Goal: Task Accomplishment & Management: Manage account settings

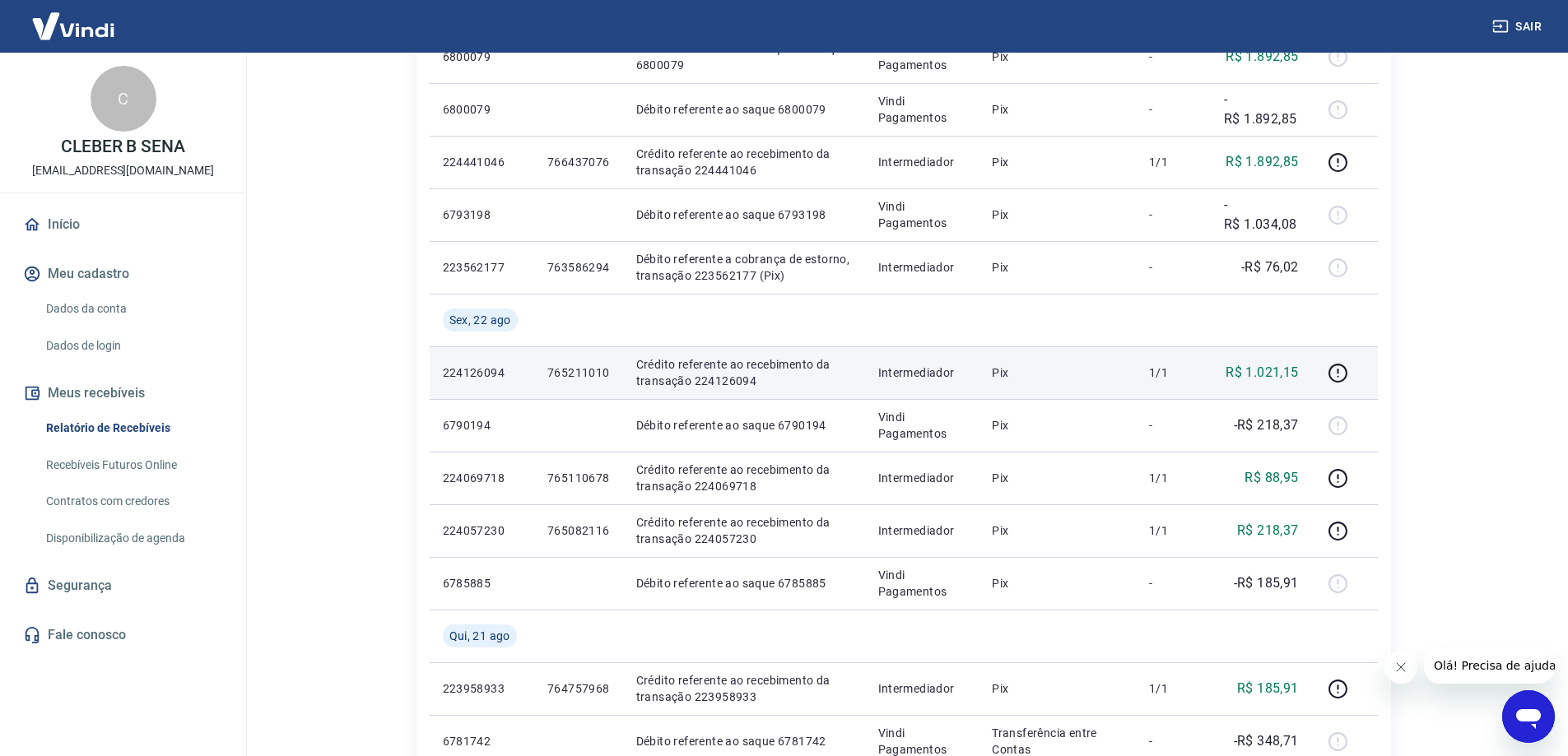
scroll to position [82, 0]
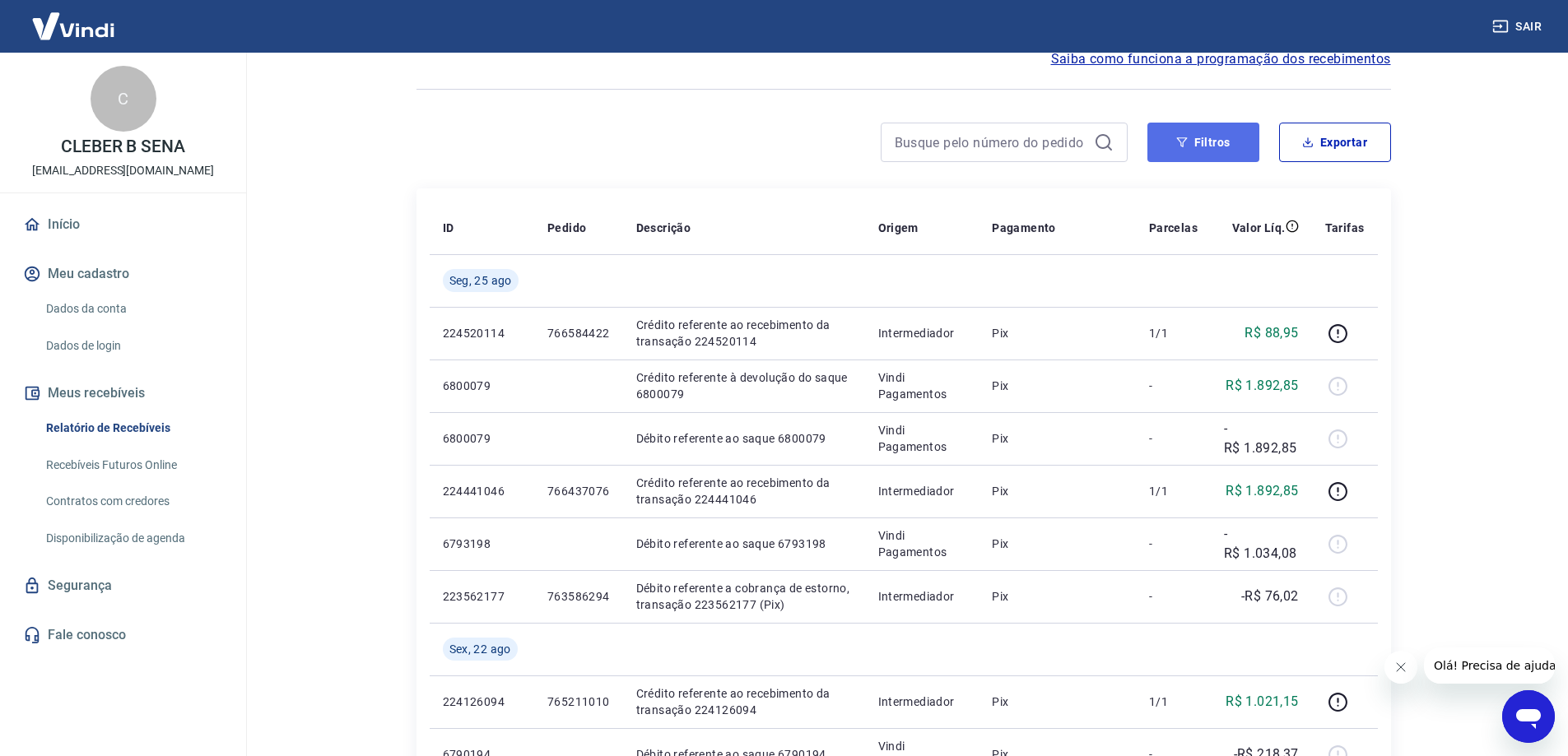
click at [1229, 159] on button "Filtros" at bounding box center [1203, 142] width 112 height 40
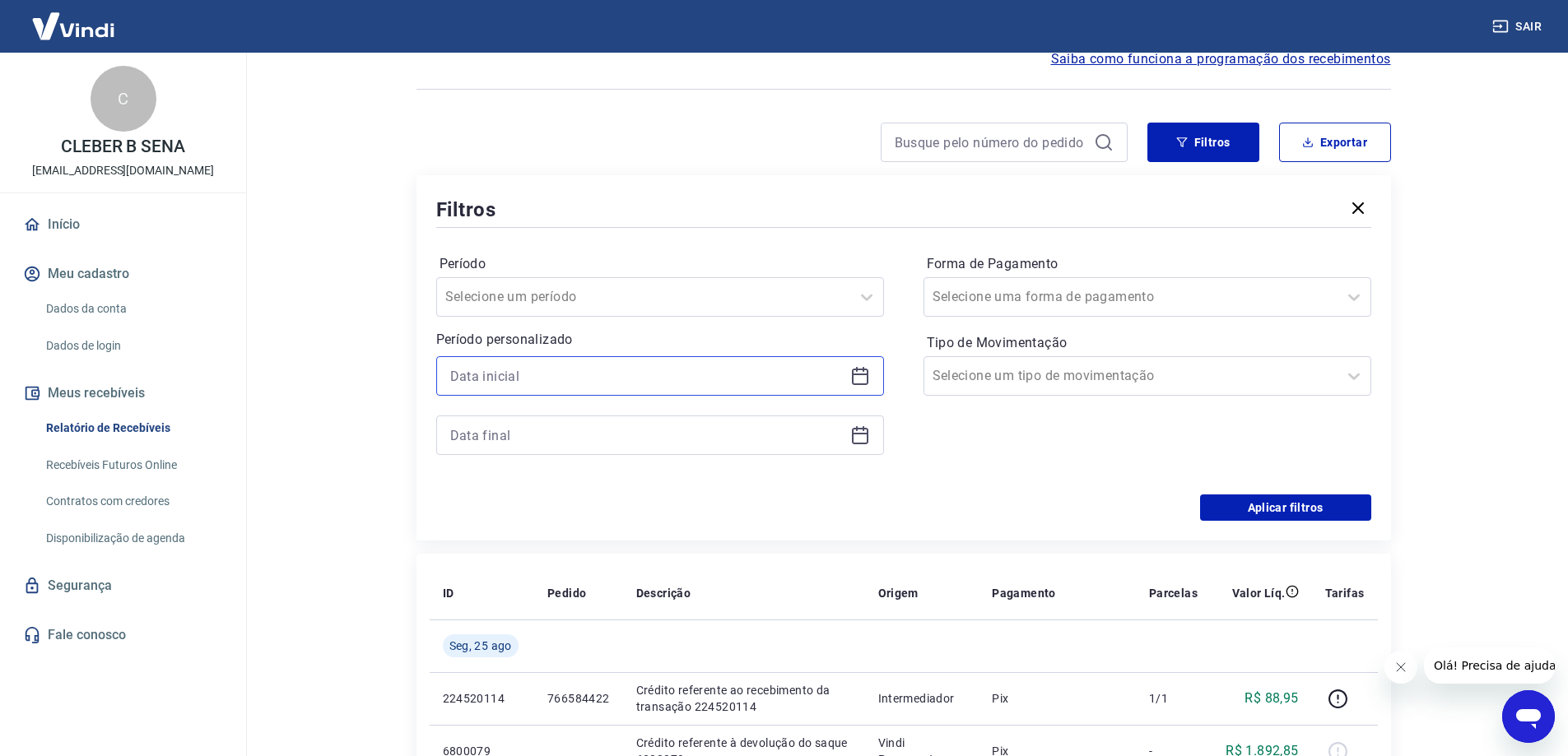
click at [573, 385] on input at bounding box center [647, 376] width 394 height 25
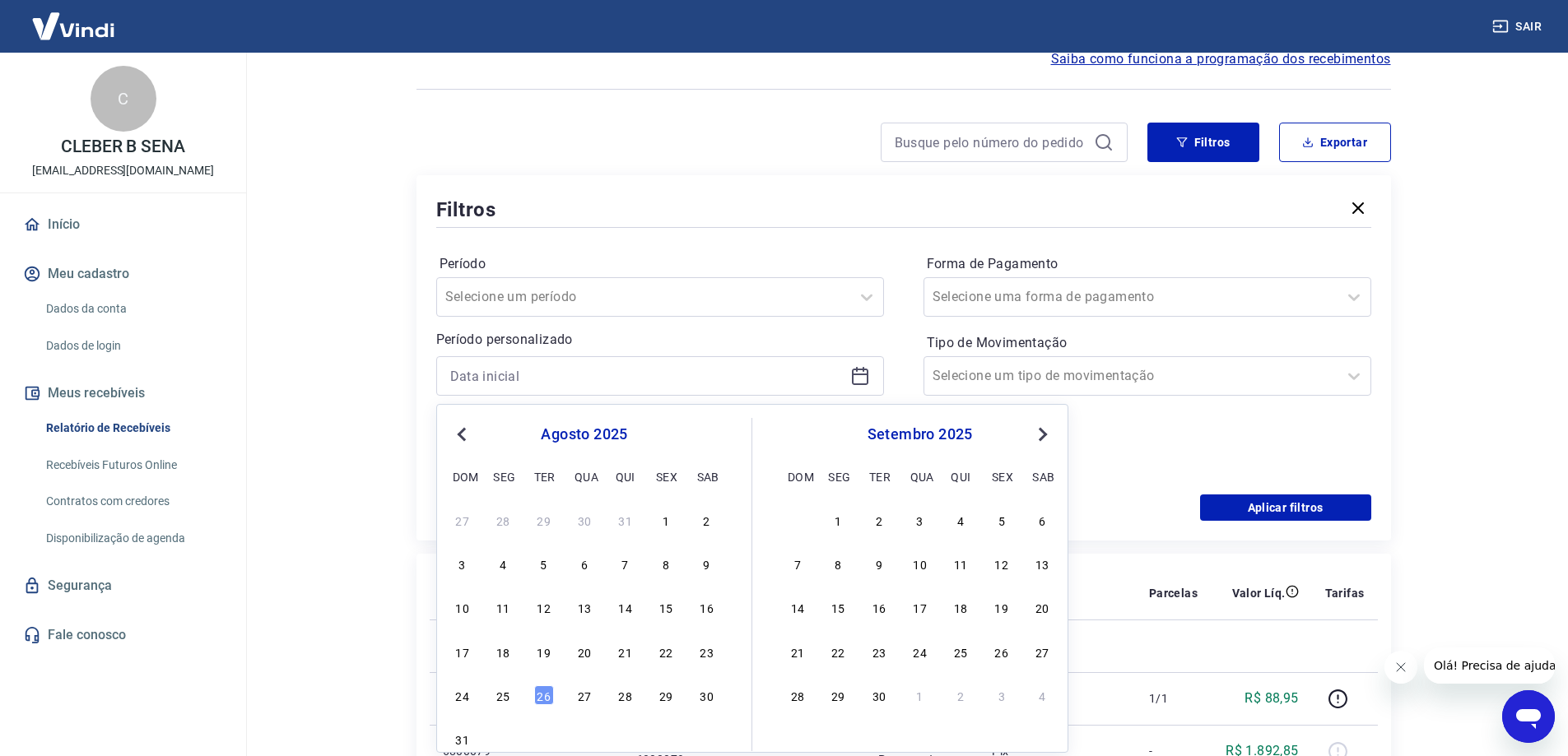
click at [667, 664] on div "27 28 29 30 31 1 2 3 4 5 6 7 8 9 10 11 12 13 14 15 16 17 18 19 20 21 22 23 24 2…" at bounding box center [584, 629] width 269 height 244
click at [664, 659] on div "22" at bounding box center [666, 651] width 20 height 19
type input "22/08/2025"
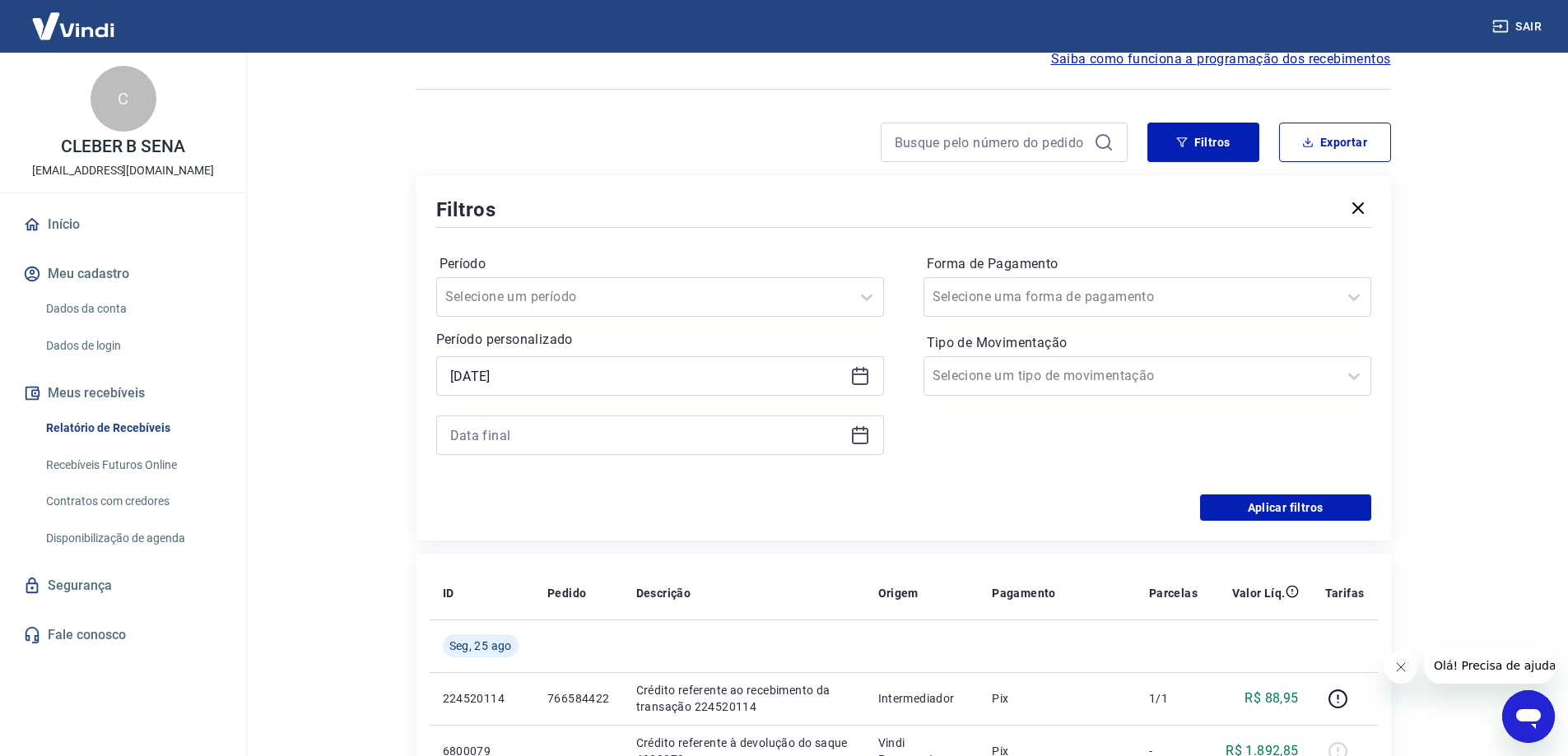
click at [488, 417] on div at bounding box center [659, 435] width 448 height 40
click at [495, 421] on div at bounding box center [659, 435] width 448 height 40
click at [509, 445] on input at bounding box center [647, 435] width 394 height 25
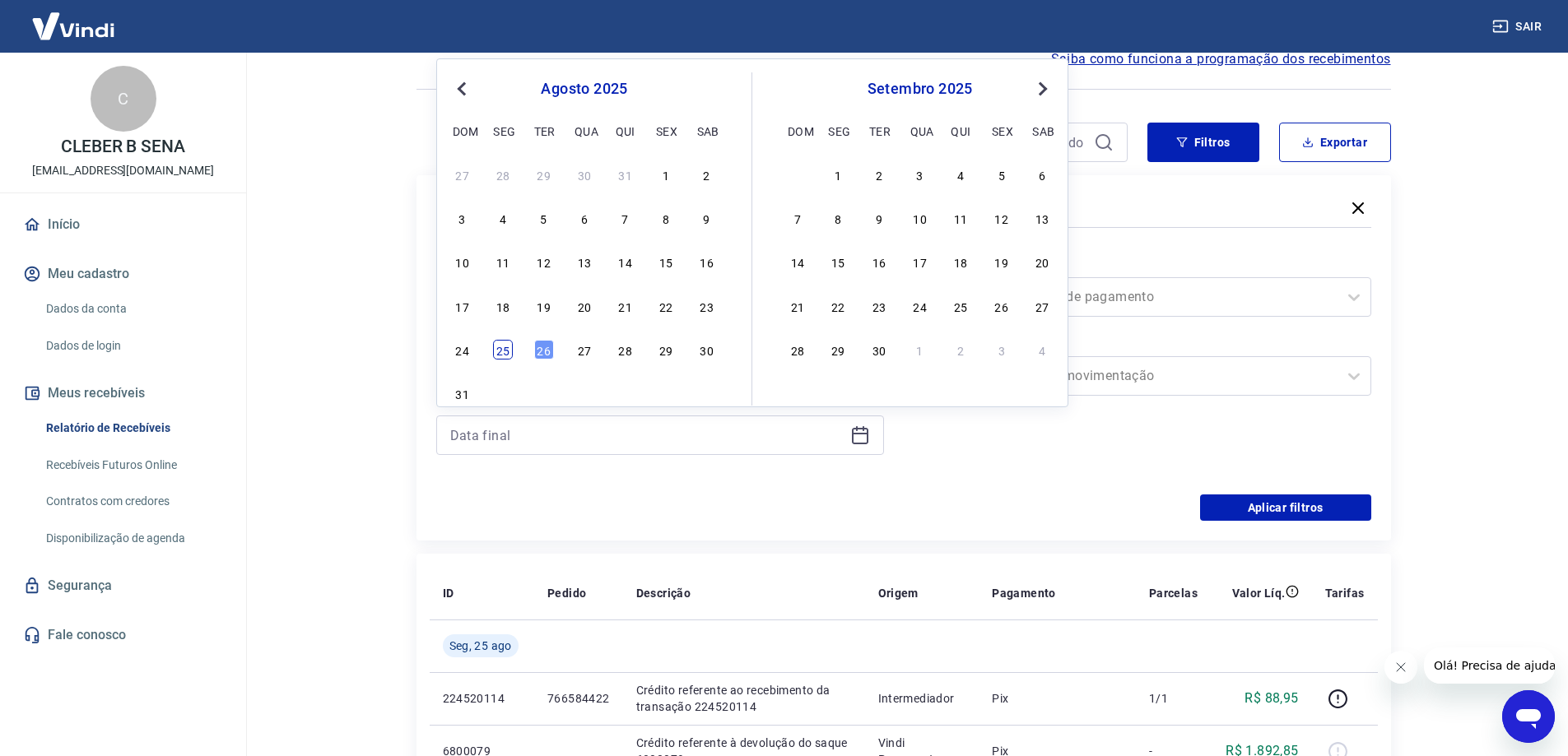
click at [497, 357] on div "25" at bounding box center [503, 349] width 20 height 19
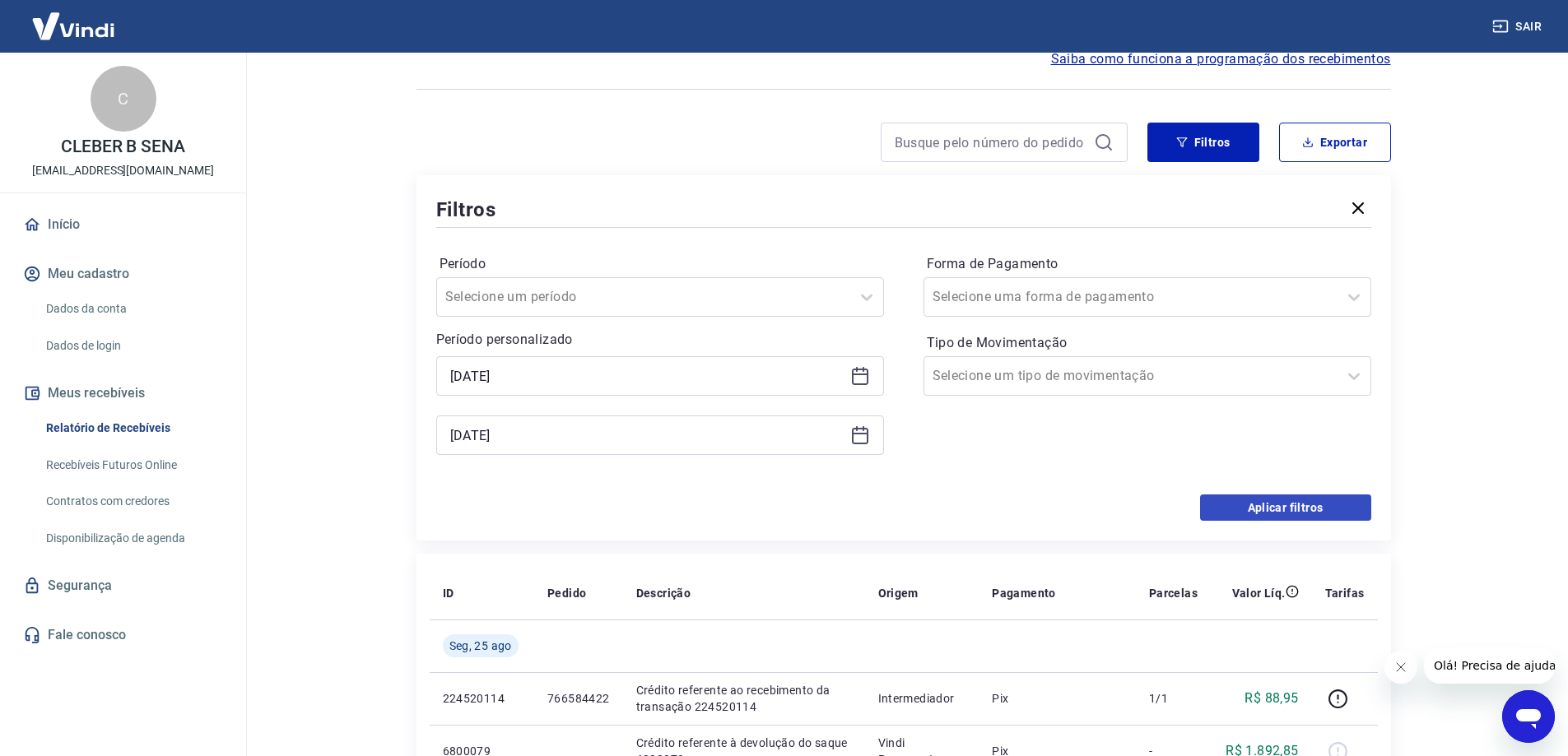
type input "25/08/2025"
click at [1306, 518] on button "Aplicar filtros" at bounding box center [1285, 508] width 171 height 27
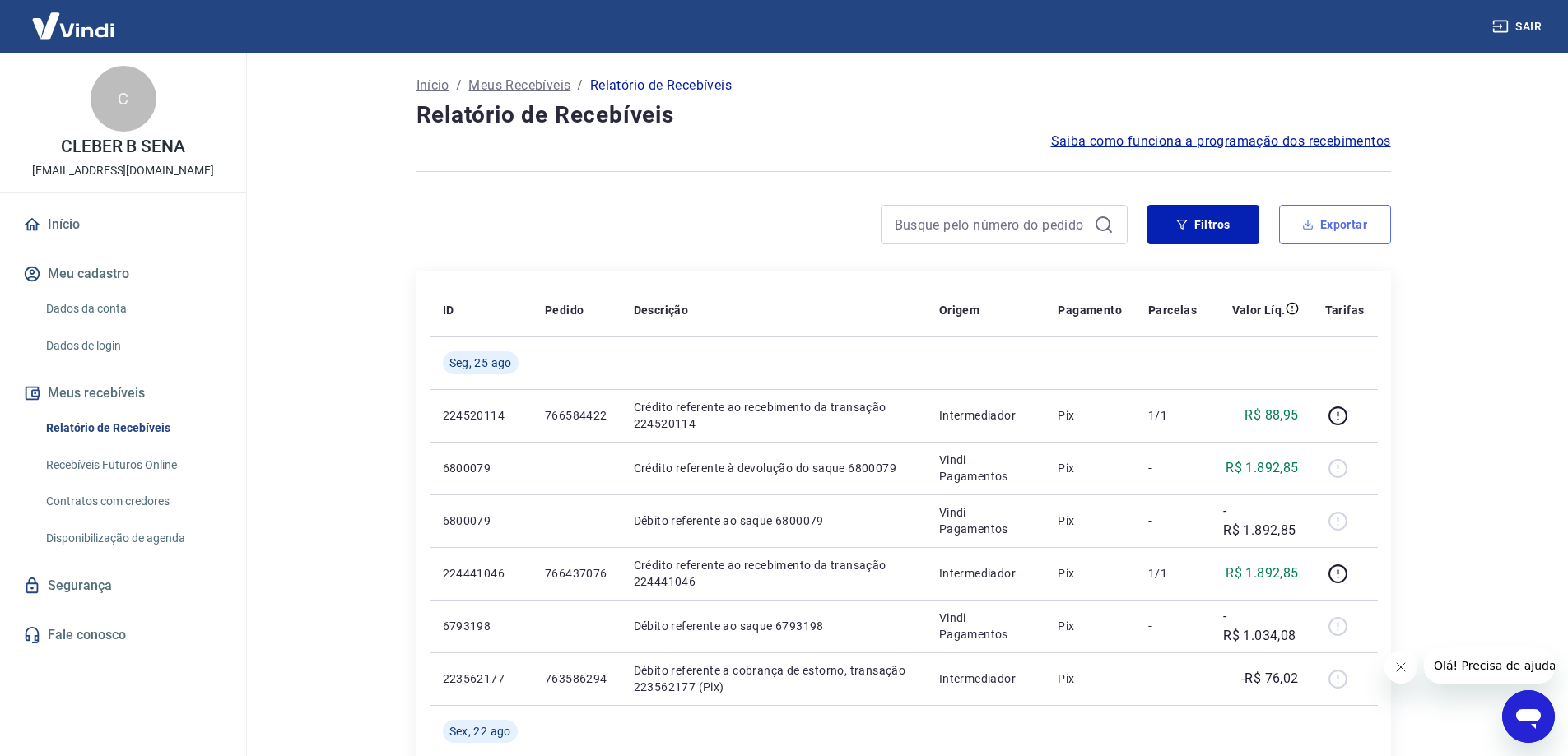
click at [1308, 217] on button "Exportar" at bounding box center [1335, 224] width 112 height 40
type input "22/08/2025"
type input "25/08/2025"
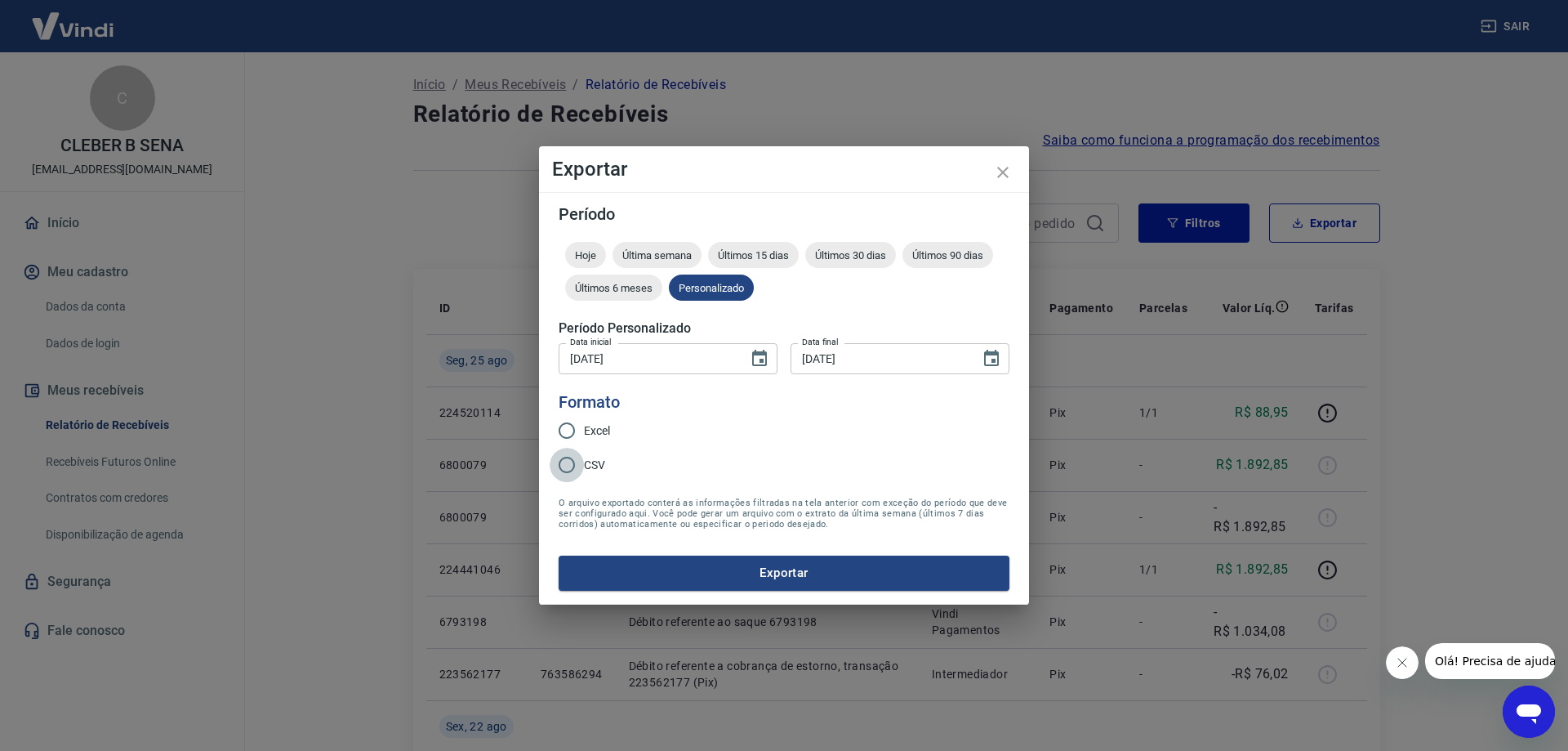
click at [563, 467] on input "CSV" at bounding box center [567, 465] width 34 height 34
radio input "true"
click at [685, 555] on form "Período Hoje Última semana Últimos 15 dias Últimos 30 dias Últimos 90 dias Últi…" at bounding box center [784, 398] width 451 height 384
click at [692, 565] on button "Exportar" at bounding box center [784, 572] width 451 height 34
